Goal: Task Accomplishment & Management: Use online tool/utility

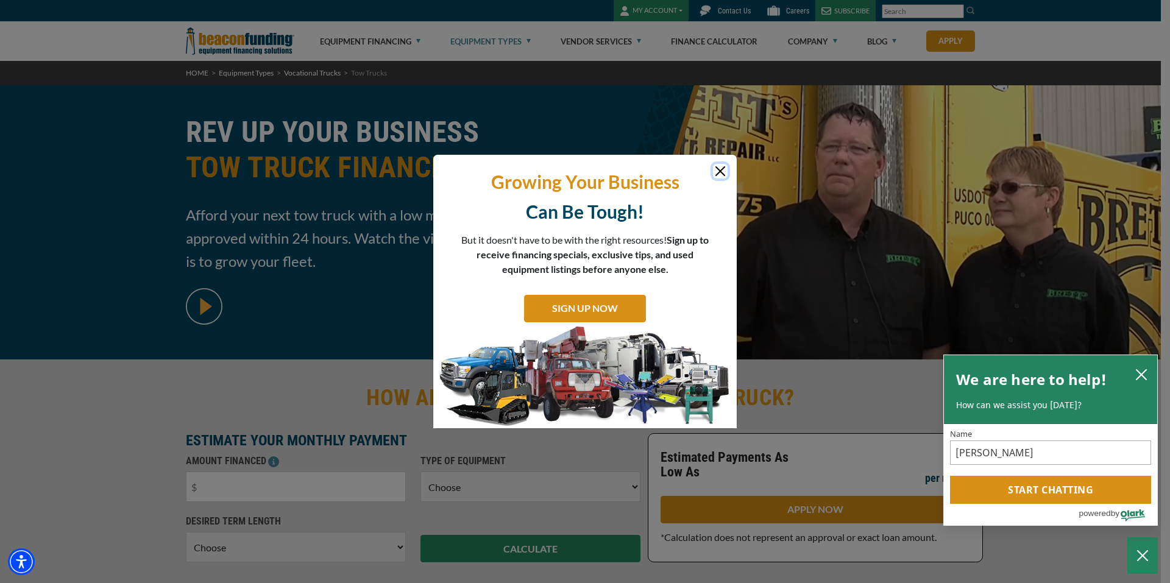
click at [716, 172] on button "Close" at bounding box center [720, 171] width 15 height 15
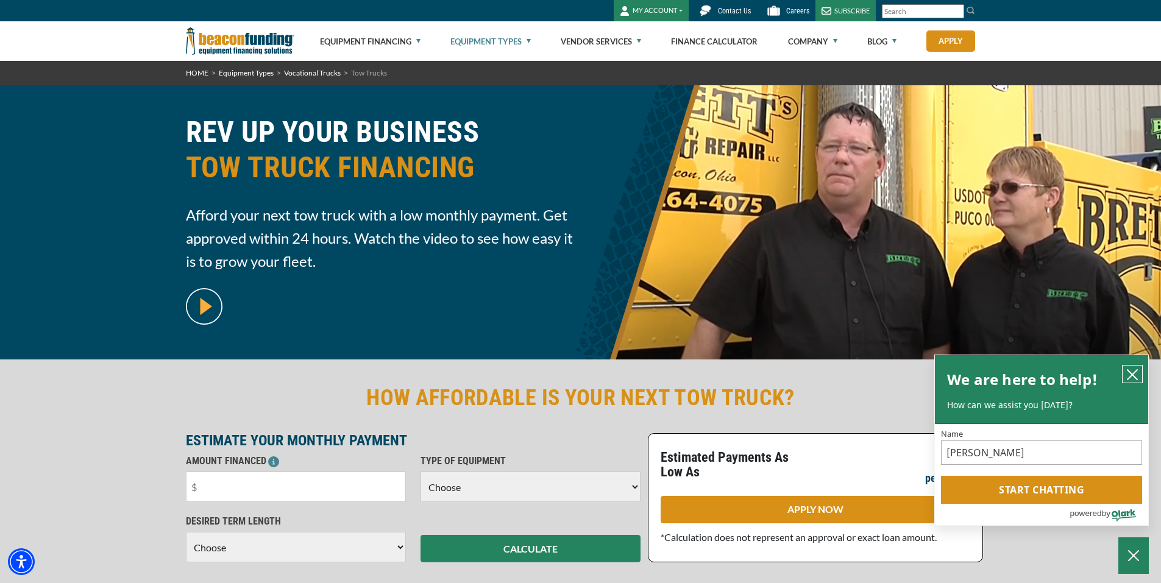
click at [1134, 375] on icon "close chatbox" at bounding box center [1132, 375] width 10 height 10
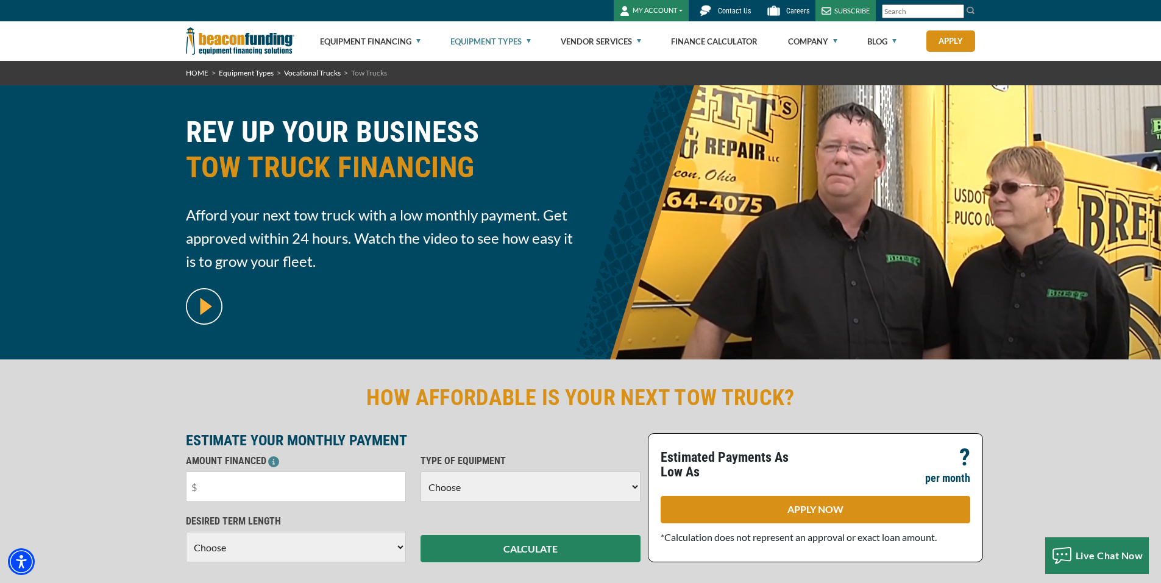
click at [738, 9] on span "Contact Us" at bounding box center [734, 11] width 33 height 9
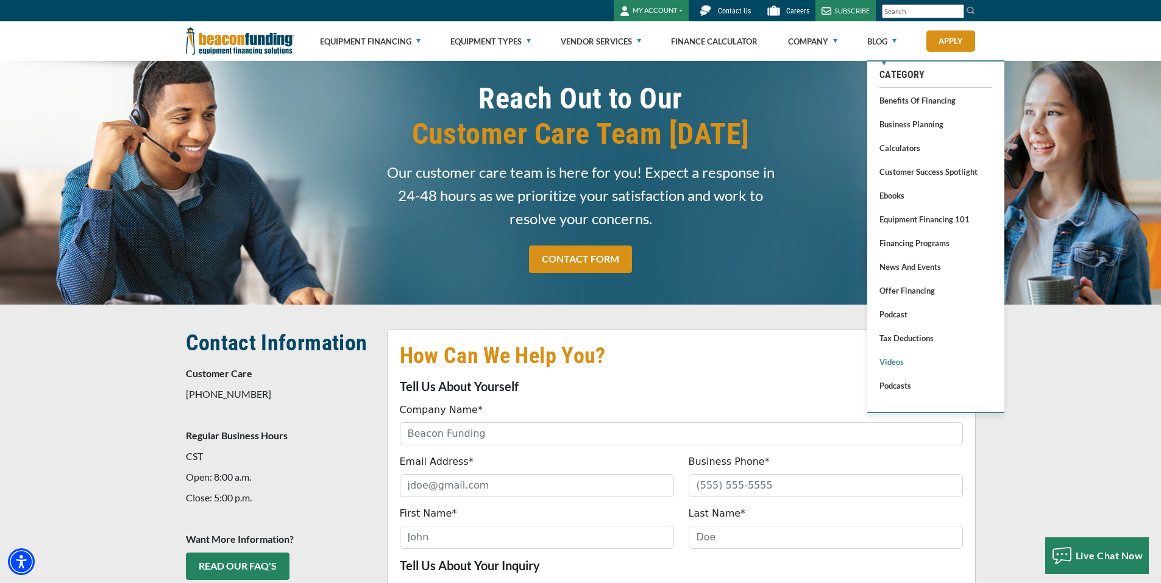
click at [894, 364] on link "Videos" at bounding box center [935, 361] width 113 height 15
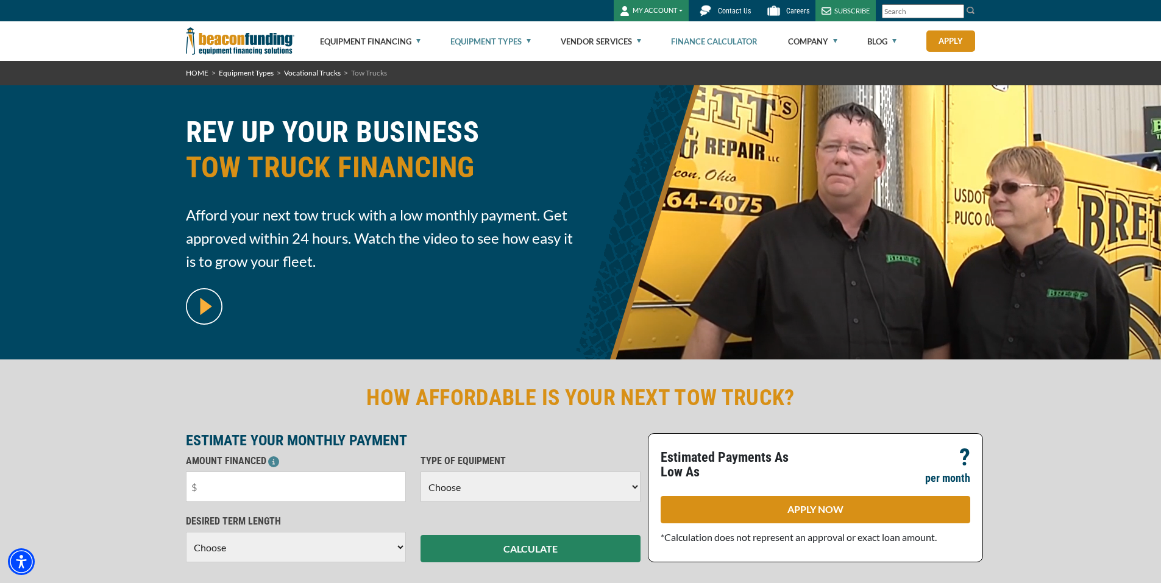
click at [707, 41] on link "Finance Calculator" at bounding box center [714, 41] width 87 height 39
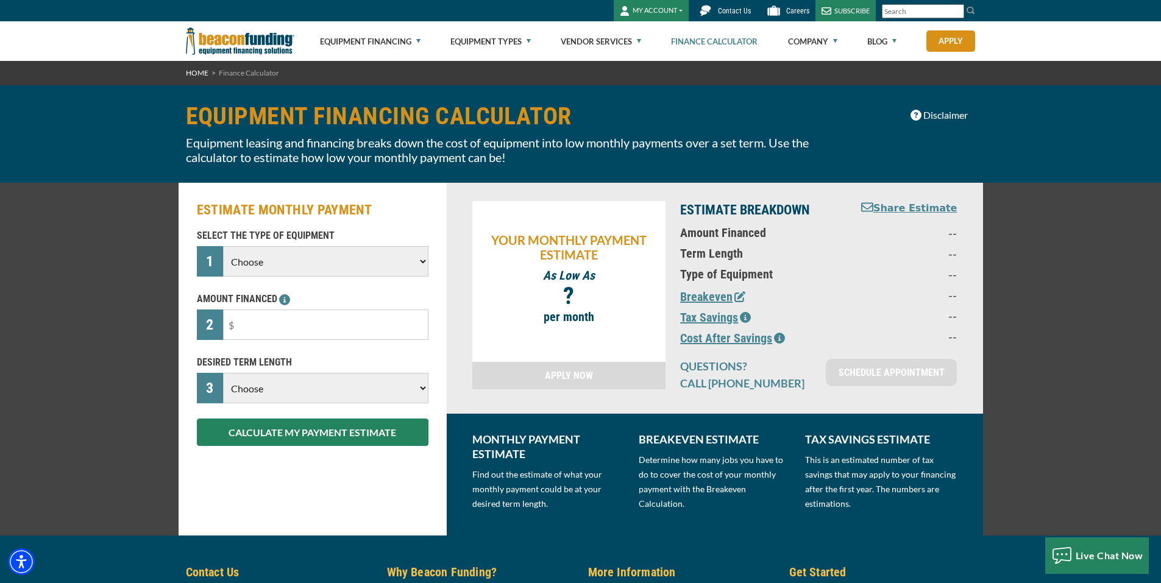
click at [418, 263] on select "Choose Backhoe Boom/Bucket Truck Chipper Commercial Mower Crane DTG/DTF Printin…" at bounding box center [325, 261] width 205 height 30
select select "5"
click at [223, 246] on select "Choose Backhoe Boom/Bucket Truck Chipper Commercial Mower Crane DTG/DTF Printin…" at bounding box center [325, 261] width 205 height 30
click at [313, 328] on input "text" at bounding box center [325, 325] width 205 height 30
type input "$395,000"
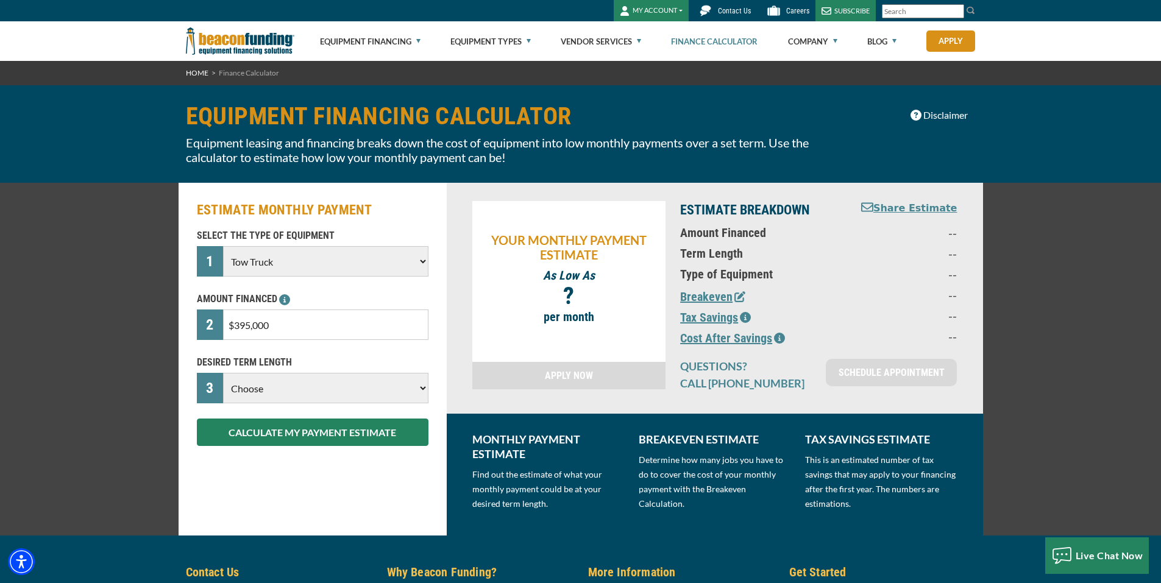
click at [418, 386] on select "Choose 36 Months 48 Months 60 Months" at bounding box center [325, 388] width 205 height 30
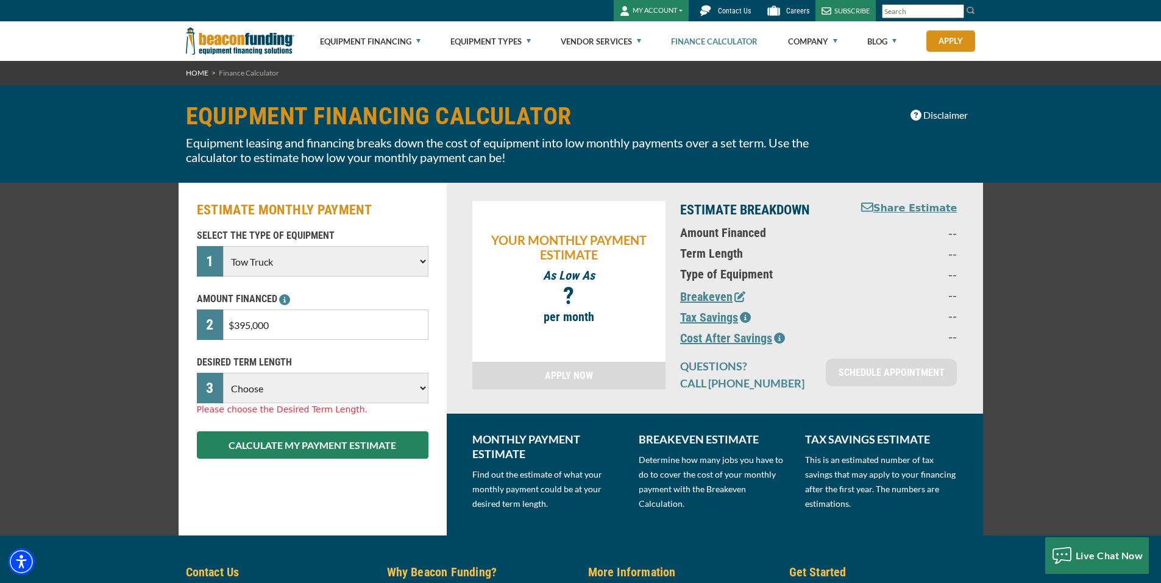
select select "84"
click at [223, 373] on select "Choose 36 Months 48 Months 60 Months 72 Months 84 Months" at bounding box center [325, 388] width 205 height 30
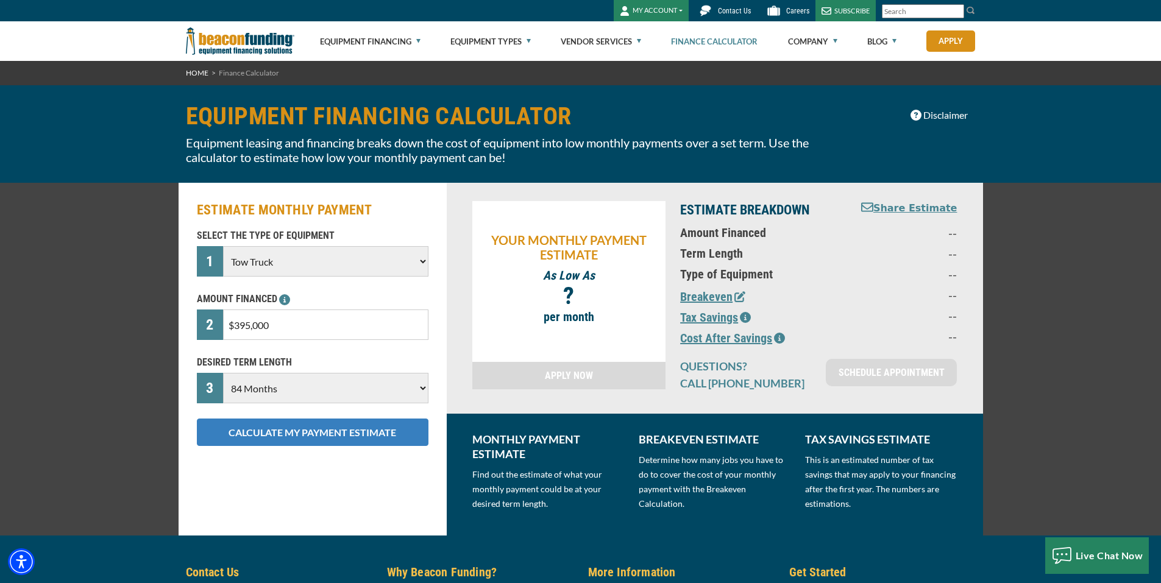
click at [289, 430] on button "CALCULATE MY PAYMENT ESTIMATE" at bounding box center [313, 432] width 232 height 27
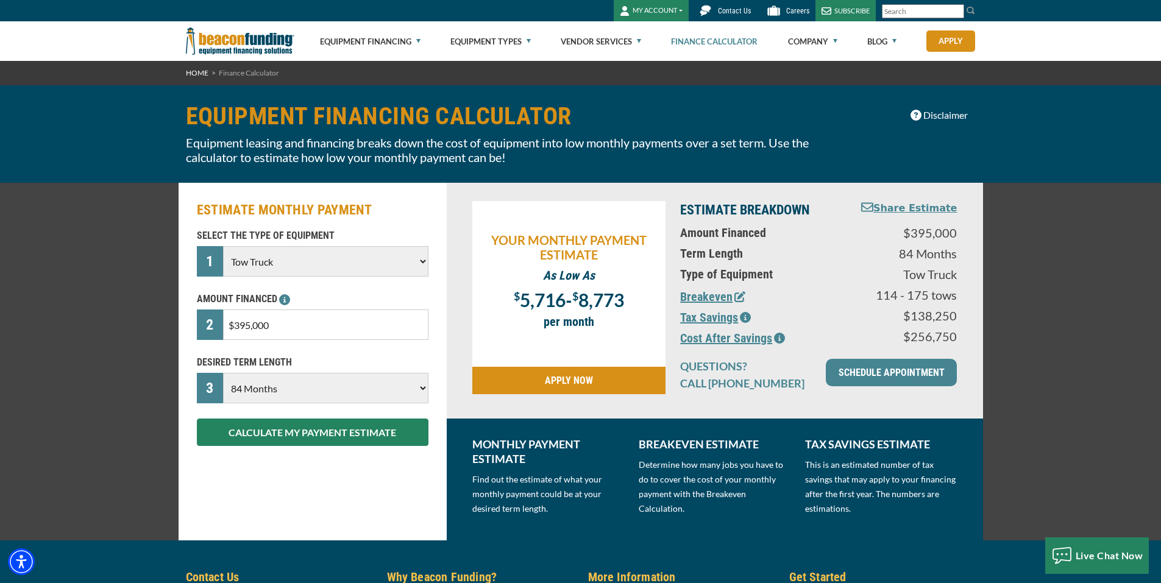
click at [718, 298] on button "Breakeven" at bounding box center [712, 297] width 65 height 18
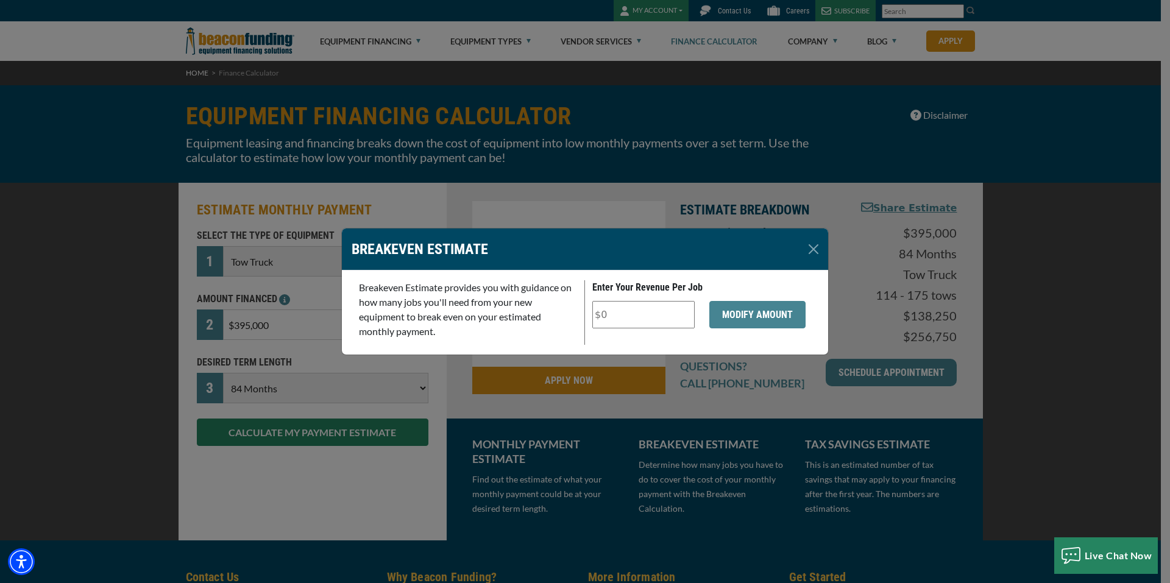
click at [677, 320] on input "Enter Your Revenue Per Job" at bounding box center [643, 314] width 102 height 27
type input "$5"
click at [762, 321] on button "MODIFY AMOUNT" at bounding box center [757, 314] width 96 height 27
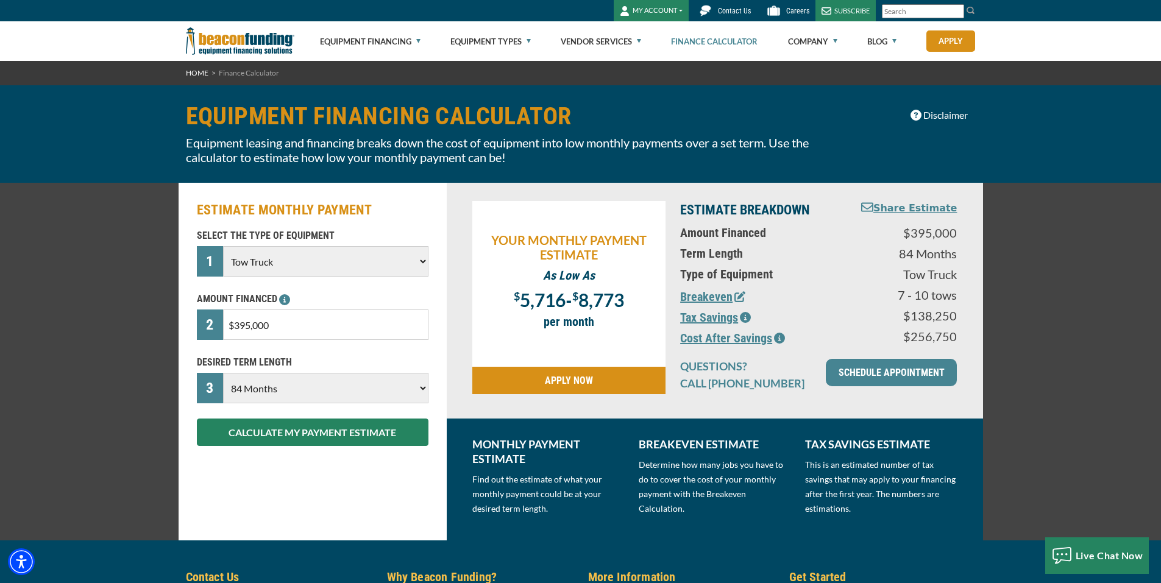
click at [701, 294] on button "Breakeven" at bounding box center [712, 297] width 65 height 18
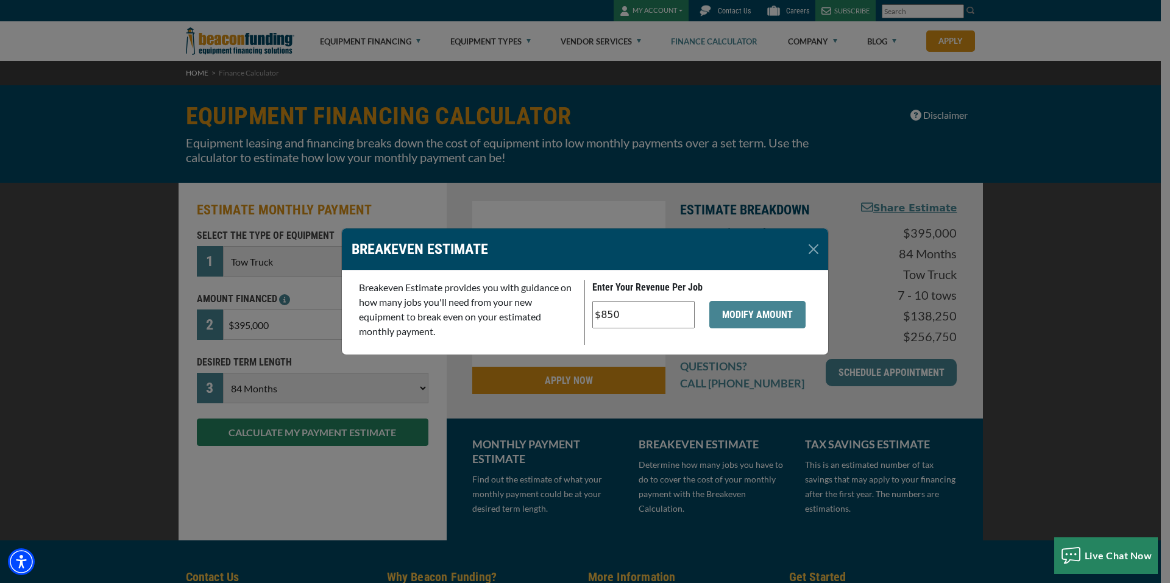
click at [628, 323] on input "$850" at bounding box center [643, 314] width 102 height 27
type input "$8"
type input "$650"
click at [780, 322] on button "MODIFY AMOUNT" at bounding box center [757, 314] width 96 height 27
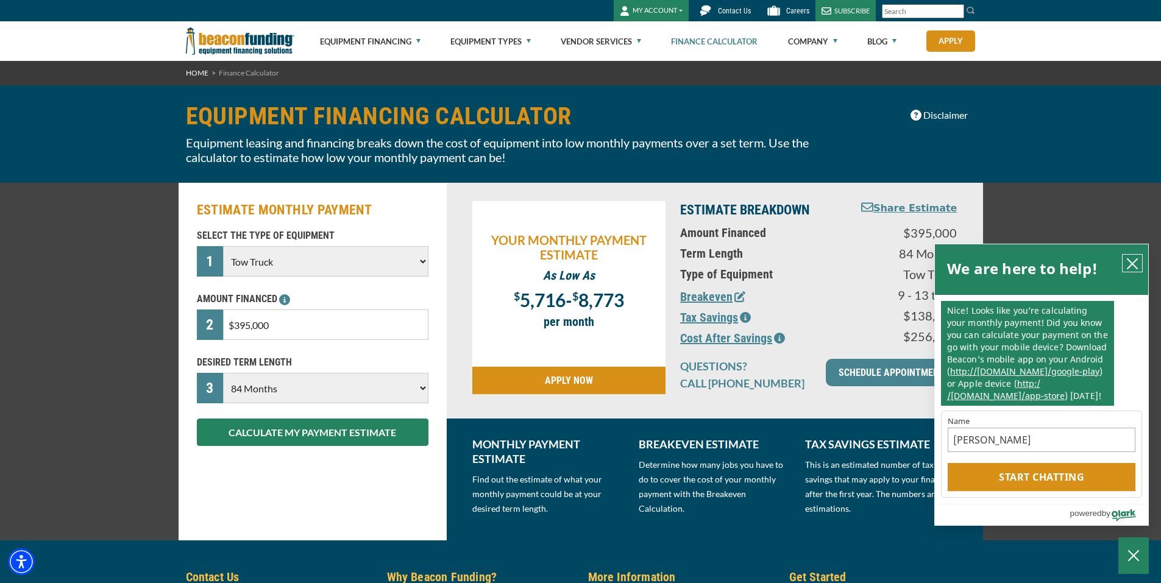
click at [1134, 264] on icon "close chatbox" at bounding box center [1132, 264] width 12 height 12
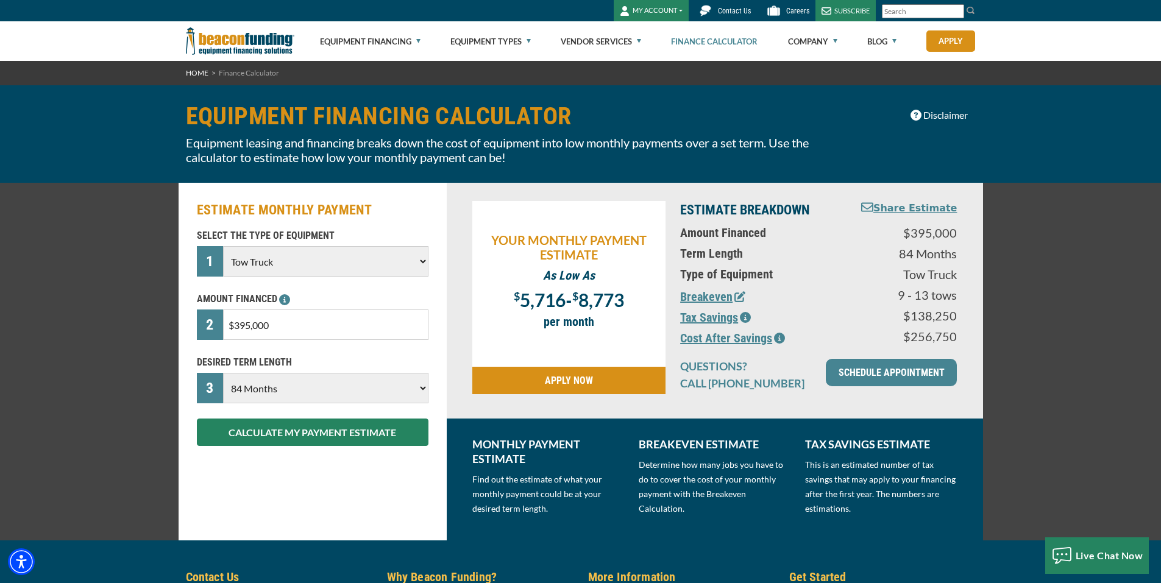
click at [722, 336] on button "Cost After Savings" at bounding box center [732, 338] width 105 height 18
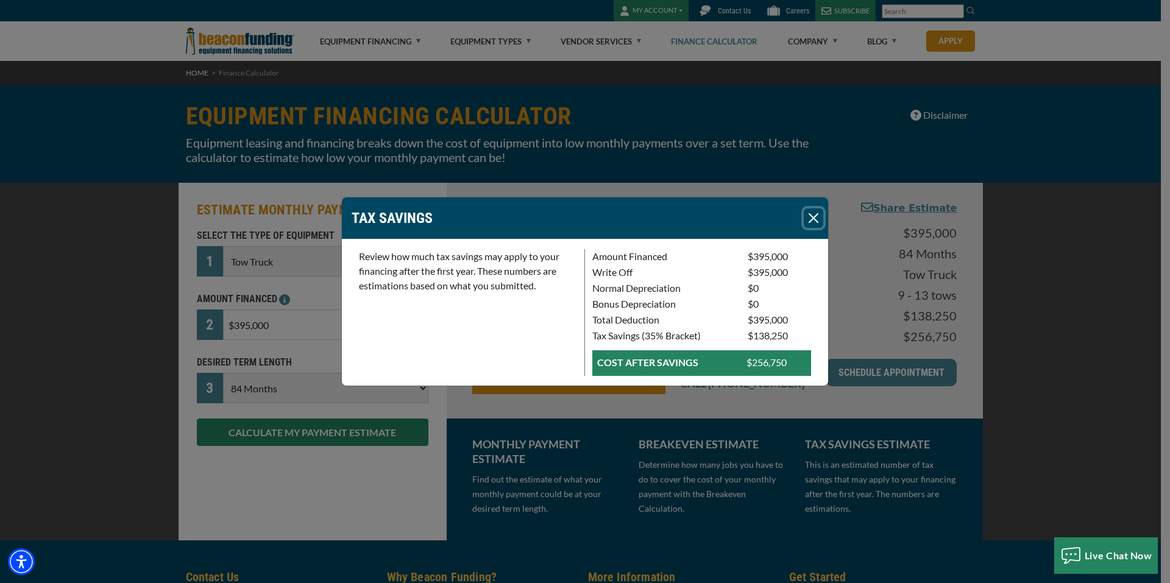
click at [814, 217] on button "Close" at bounding box center [813, 217] width 19 height 19
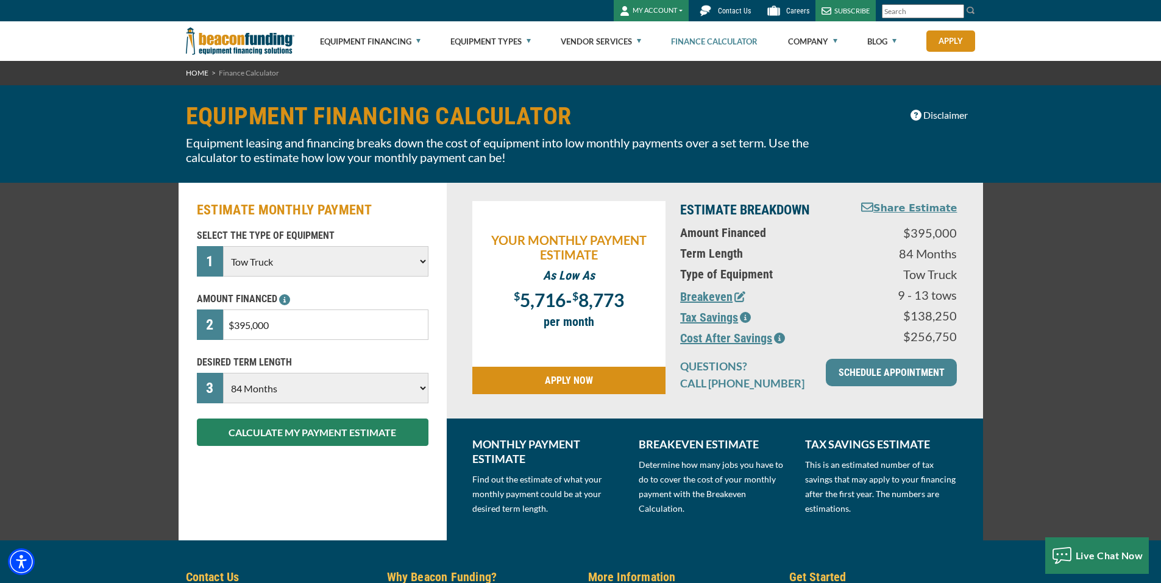
click at [693, 338] on button "Cost After Savings" at bounding box center [732, 338] width 105 height 18
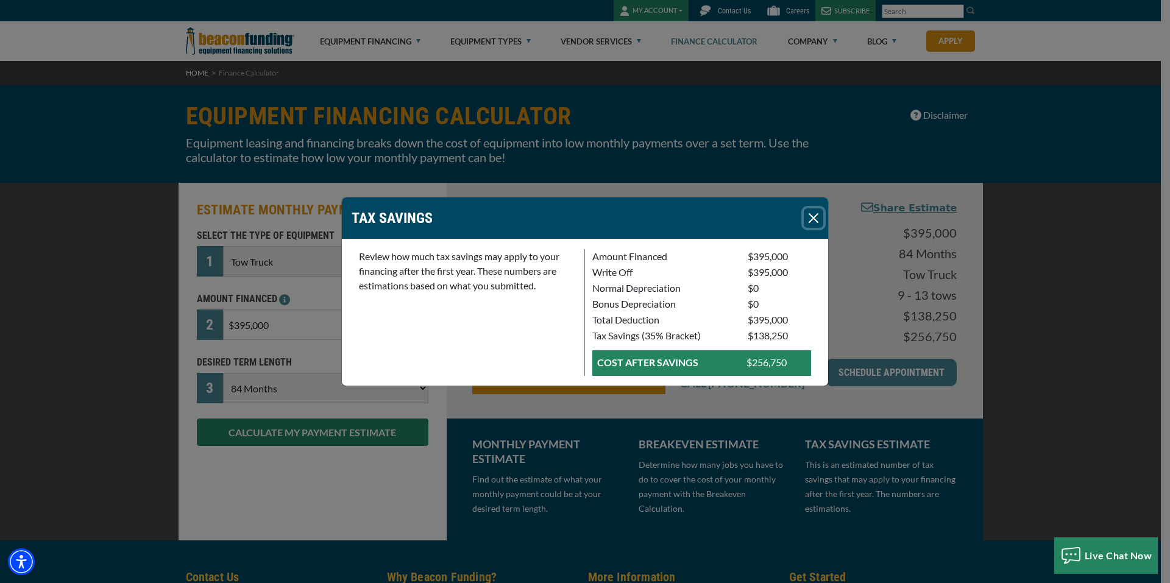
click at [813, 218] on button "Close" at bounding box center [813, 217] width 19 height 19
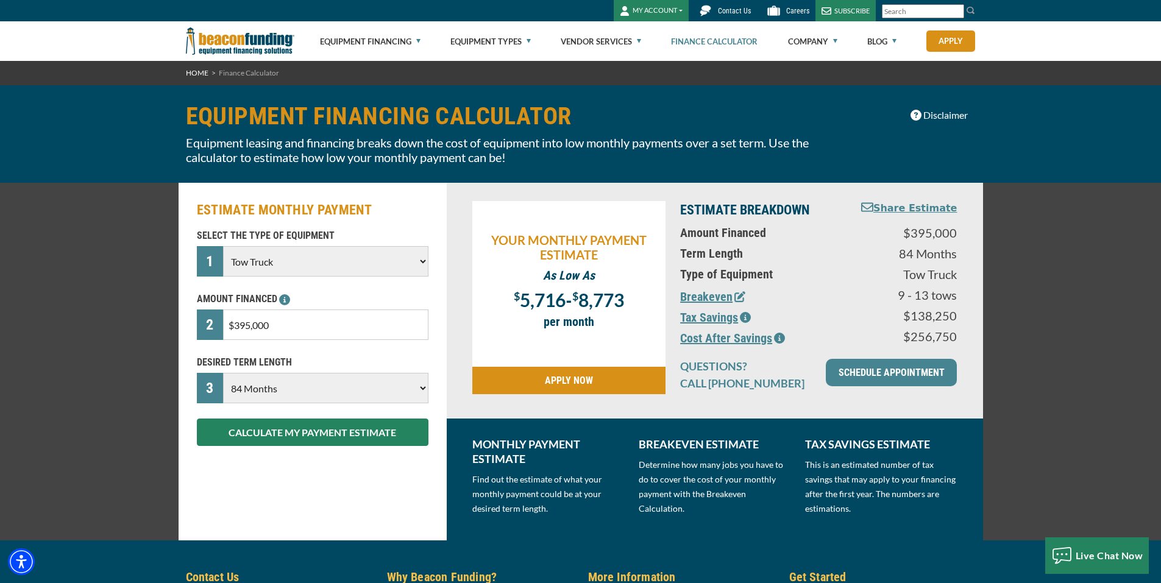
click at [719, 317] on button "Tax Savings" at bounding box center [715, 317] width 71 height 18
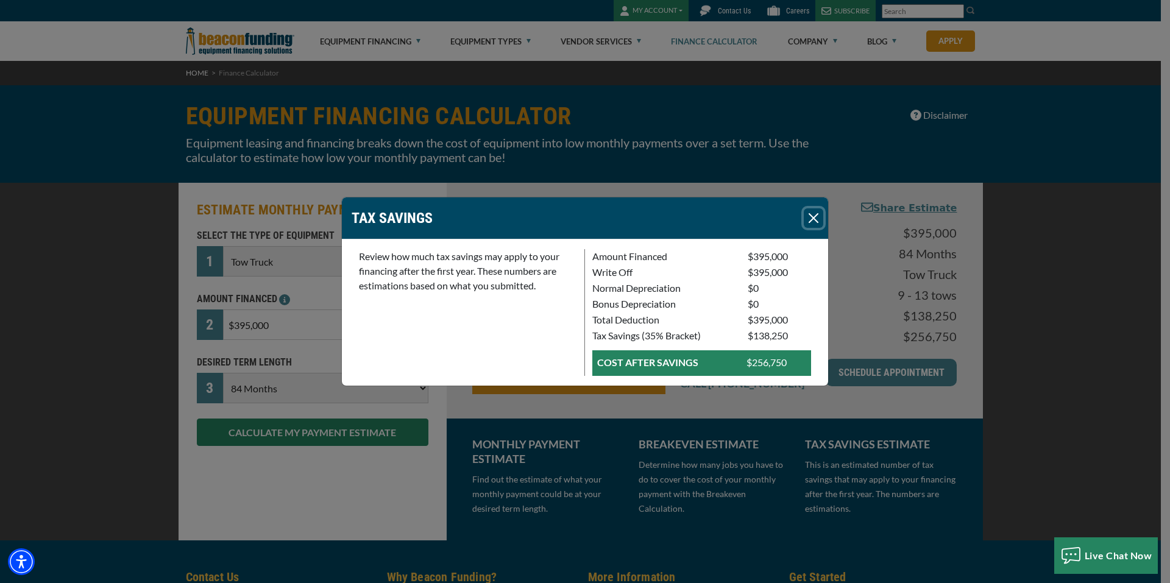
click at [814, 219] on button "Close" at bounding box center [813, 217] width 19 height 19
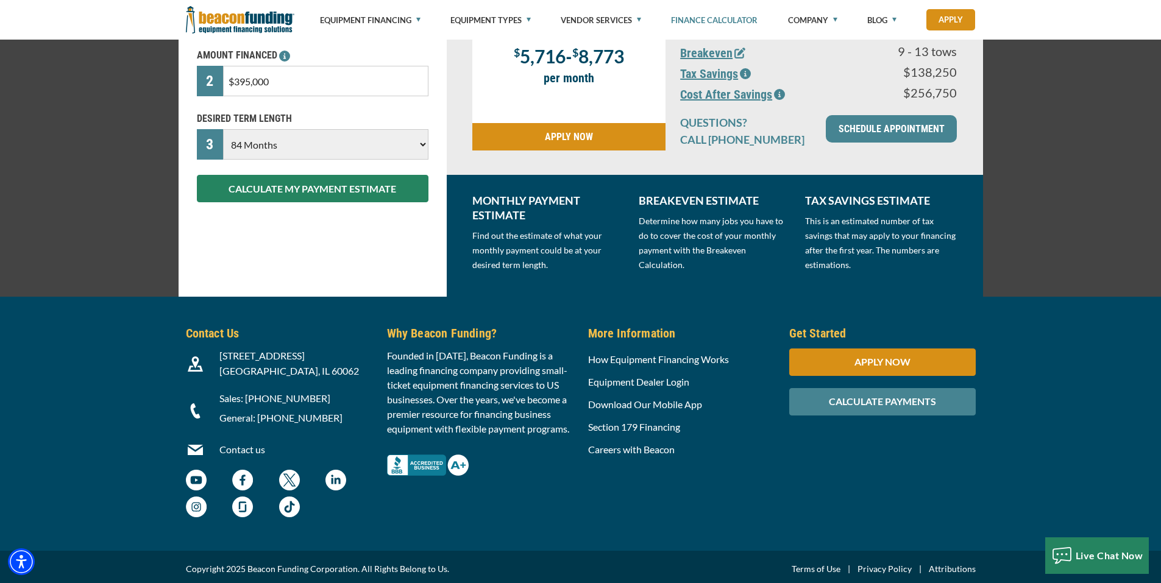
scroll to position [247, 0]
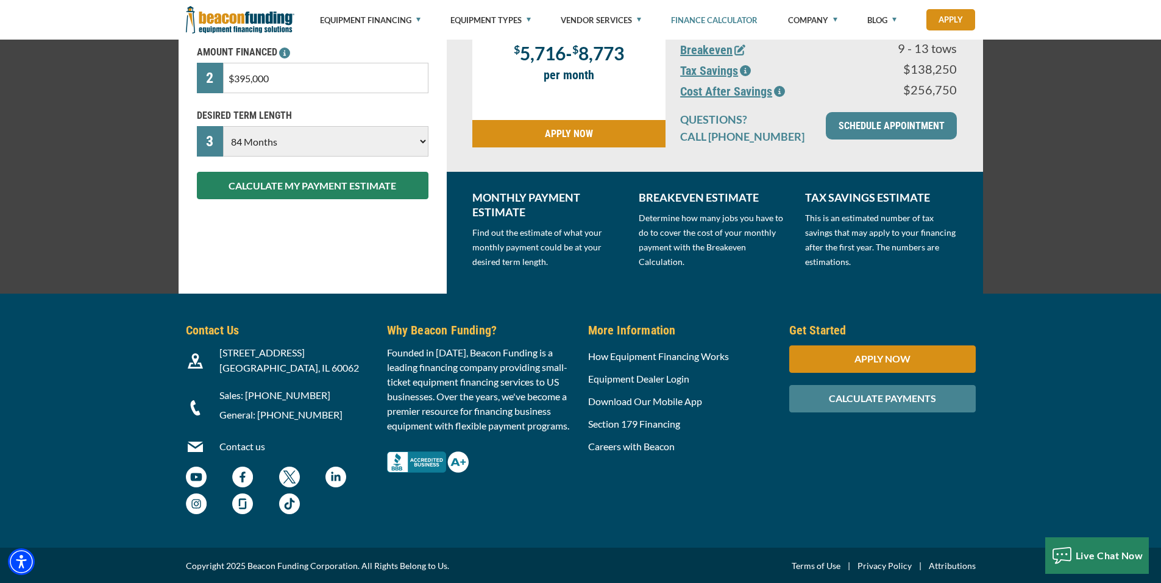
click at [242, 445] on link "Contact us" at bounding box center [242, 446] width 46 height 12
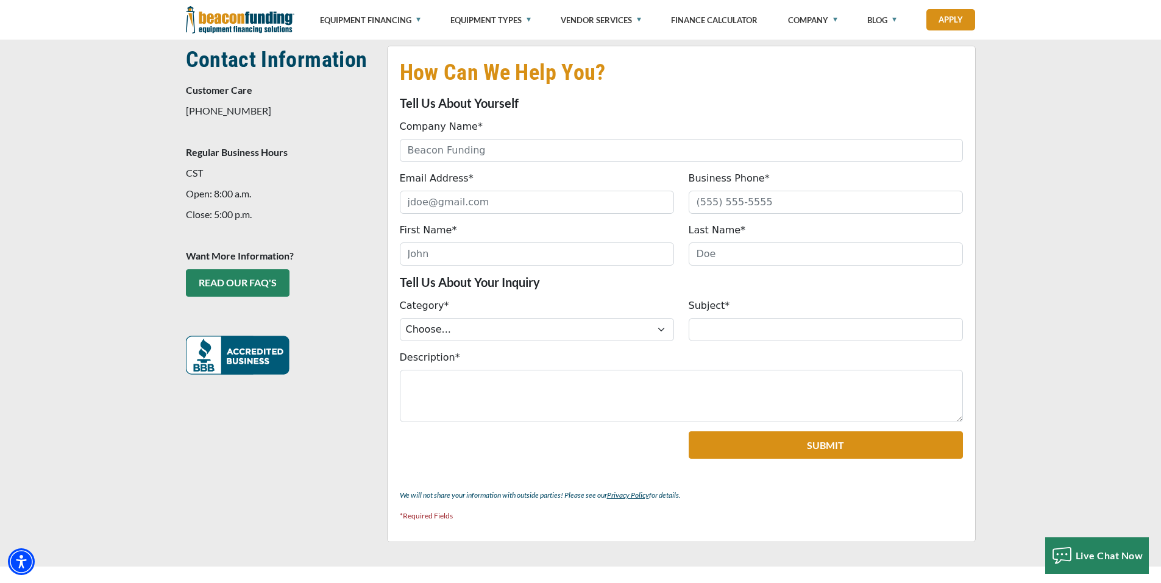
scroll to position [305, 0]
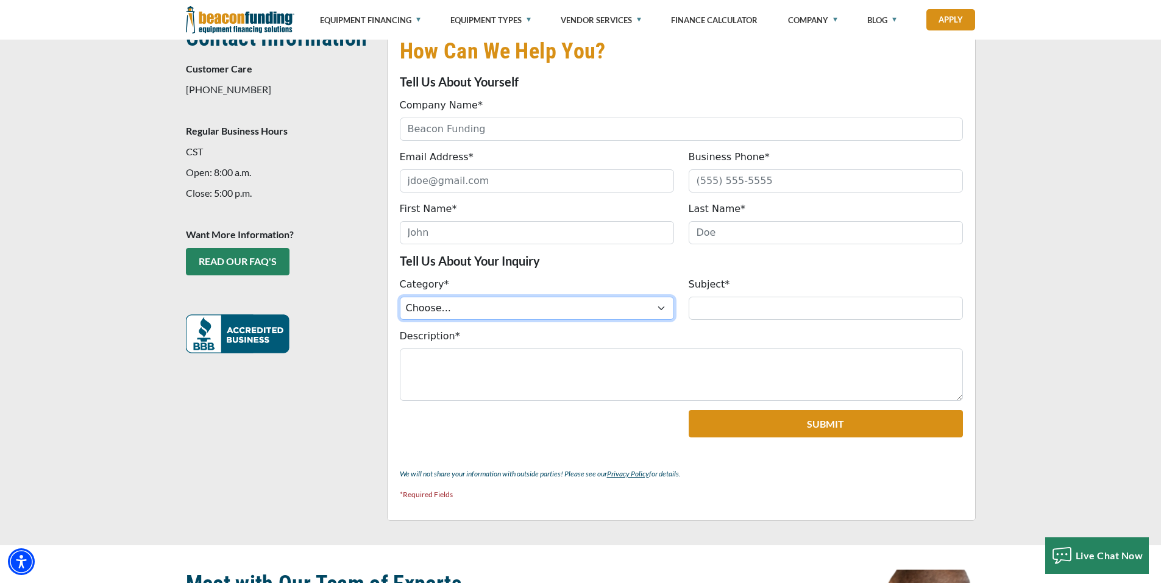
click at [657, 306] on select "Choose... ACH Change Request Balance Billing Customer Portal Access Document Re…" at bounding box center [537, 308] width 274 height 23
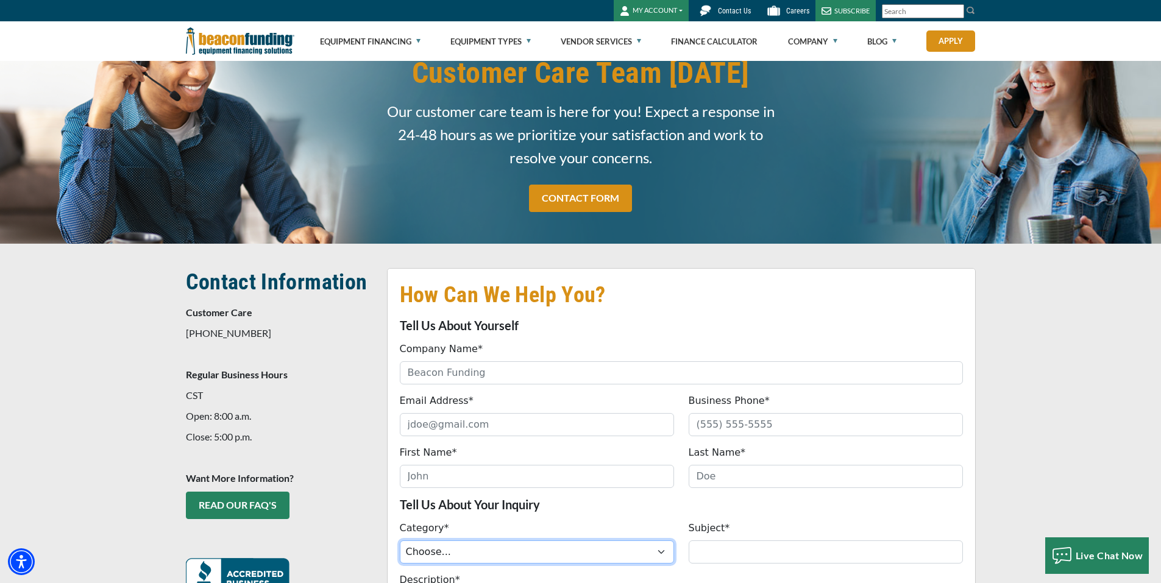
scroll to position [0, 0]
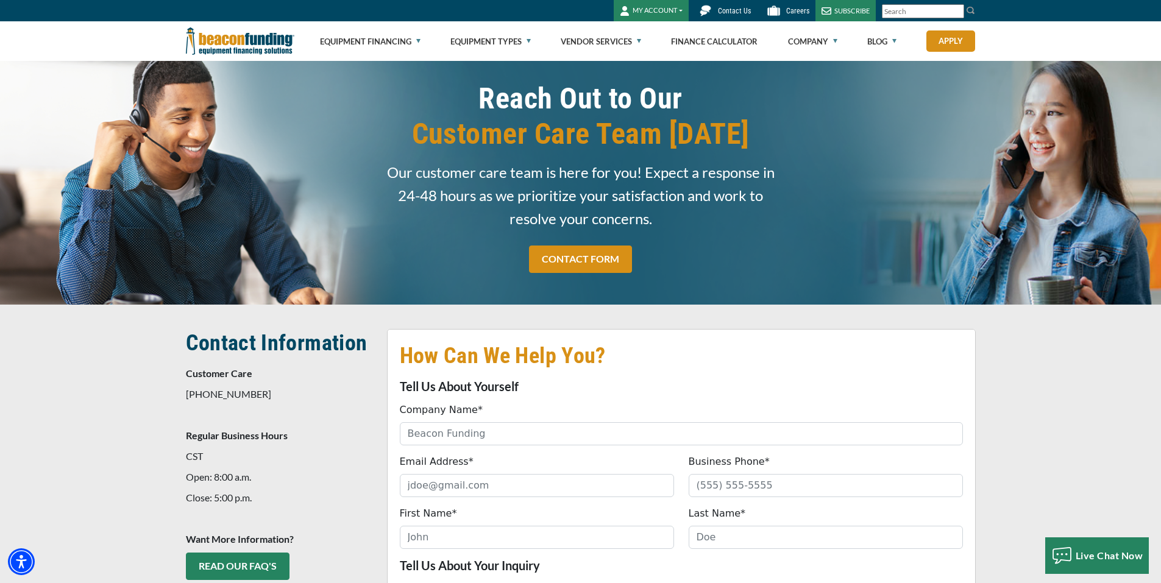
select select "54f8611a-d88b-ef11-ac21-6045bdef9a4b"
